Goal: Communication & Community: Answer question/provide support

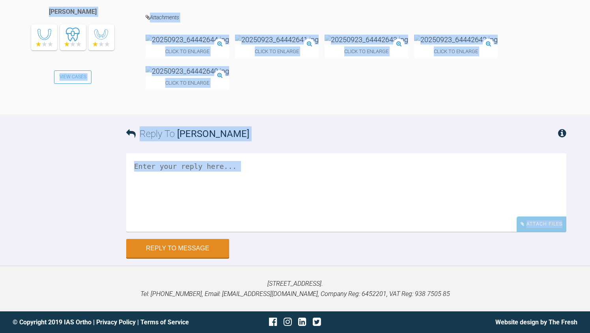
scroll to position [3188, 0]
drag, startPoint x: 589, startPoint y: 76, endPoint x: 564, endPoint y: 309, distance: 234.8
click at [493, 232] on textarea at bounding box center [346, 192] width 440 height 79
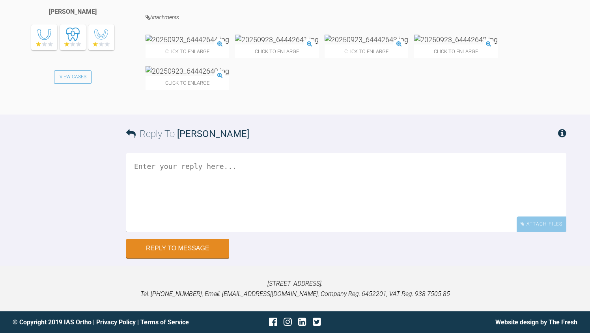
click at [536, 98] on div "Click to enlarge Click to enlarge Click to enlarge Click to enlarge Click to en…" at bounding box center [355, 66] width 421 height 63
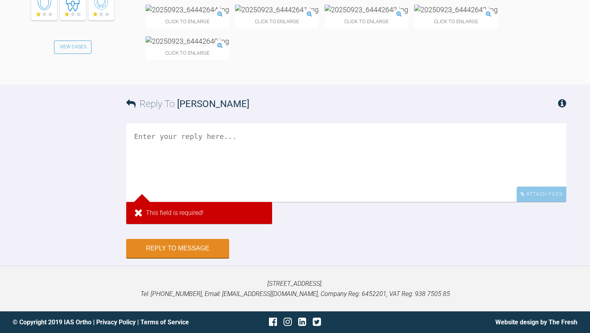
scroll to position [3204, 0]
click at [343, 15] on img at bounding box center [366, 10] width 84 height 10
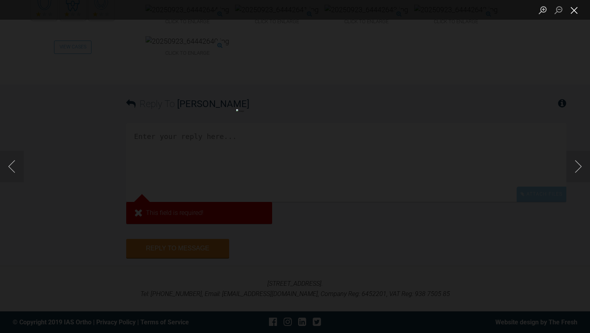
click at [576, 13] on button "Close lightbox" at bounding box center [574, 10] width 16 height 14
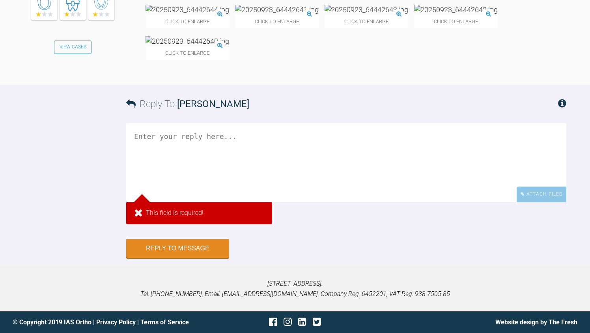
click at [213, 202] on textarea at bounding box center [346, 162] width 440 height 79
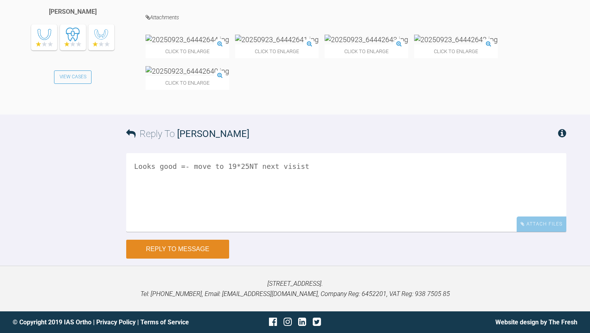
type textarea "Looks good =- move to 19*25NT next visist"
click at [164, 259] on button "Reply to Message" at bounding box center [177, 249] width 103 height 19
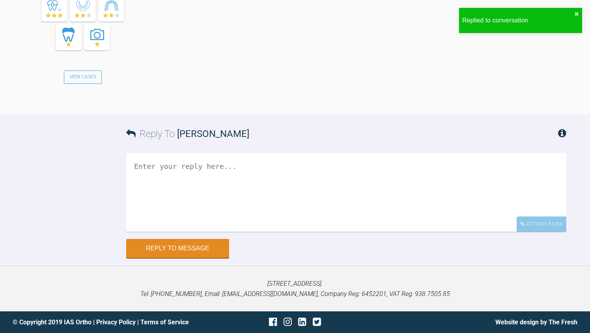
scroll to position [3516, 0]
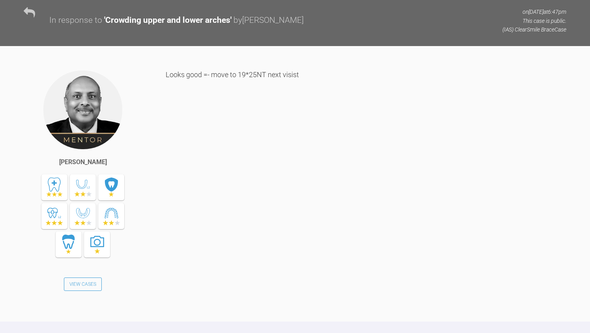
scroll to position [3104, 0]
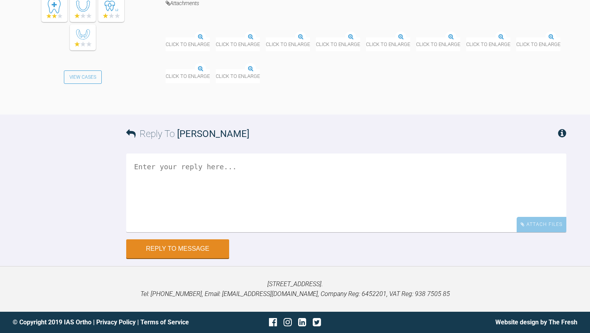
scroll to position [11638, 0]
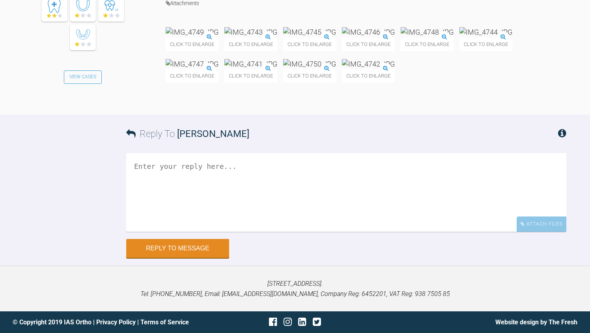
click at [226, 232] on textarea at bounding box center [346, 192] width 440 height 79
click at [339, 232] on textarea "Too chicane the tooth you need to be in 0.016"nt in this case" at bounding box center [346, 192] width 440 height 79
click at [445, 91] on div "Click to enlarge Click to enlarge Click to enlarge Click to enlarge Click to en…" at bounding box center [366, 58] width 400 height 63
click at [399, 188] on textarea "Too chicane the tooth you need to be in 0.016"NT in this case" at bounding box center [346, 192] width 440 height 79
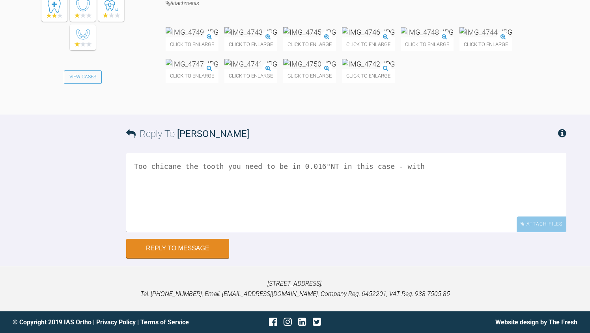
click at [325, 188] on textarea "Too chicane the tooth you need to be in 0.016"NT in this case - with" at bounding box center [346, 192] width 440 height 79
click at [456, 189] on textarea "Too chicane the tooth you need to be in 0.020*0.020"NT in this case - with" at bounding box center [346, 192] width 440 height 79
click at [524, 91] on div "Click to enlarge Click to enlarge Click to enlarge Click to enlarge Click to en…" at bounding box center [366, 58] width 400 height 63
click at [527, 182] on textarea "Too chicane the tooth you need to be in 0.020*0.020"NT in this case - with OCS …" at bounding box center [346, 192] width 440 height 79
type textarea "Too chicane the tooth you need to be in 0.020*0.020"NT in this case - with OCS …"
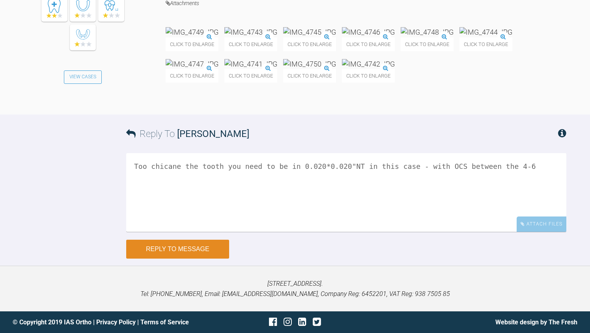
click at [160, 259] on button "Reply to Message" at bounding box center [177, 249] width 103 height 19
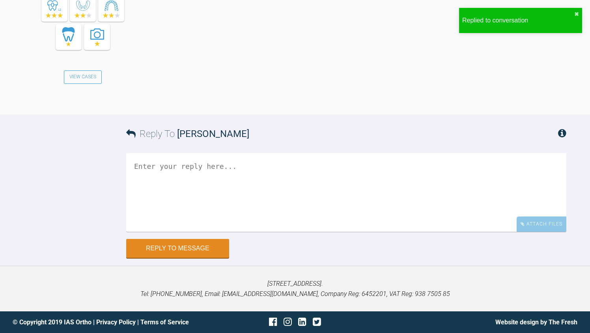
scroll to position [11998, 0]
